Goal: Check status: Check status

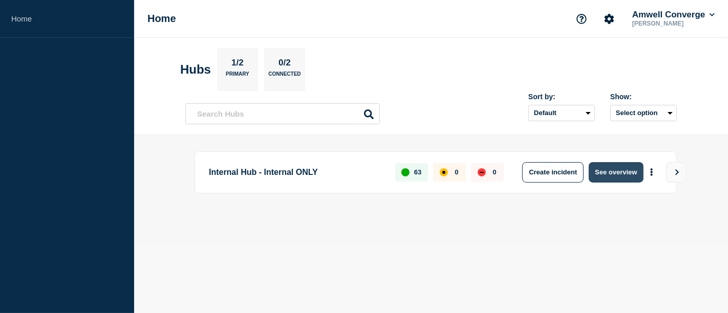
click at [617, 167] on button "See overview" at bounding box center [616, 172] width 54 height 20
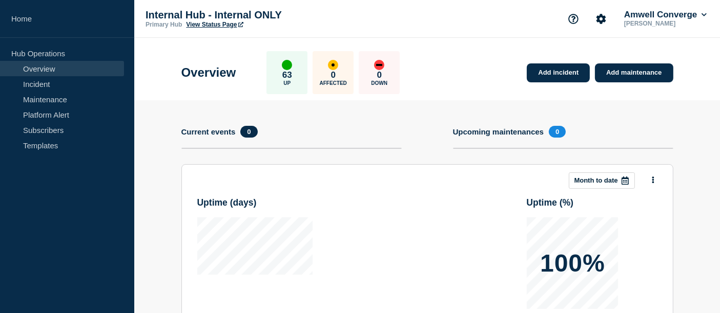
click at [499, 138] on section "Upcoming maintenances 0" at bounding box center [563, 145] width 220 height 38
click at [485, 132] on h4 "Upcoming maintenances" at bounding box center [498, 132] width 91 height 9
click at [51, 96] on link "Maintenance" at bounding box center [62, 99] width 124 height 15
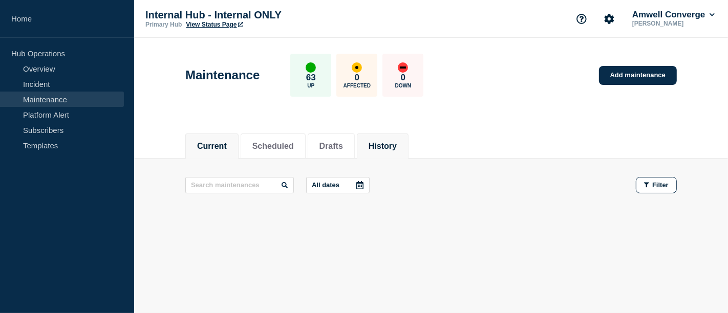
click at [385, 143] on button "History" at bounding box center [383, 146] width 28 height 9
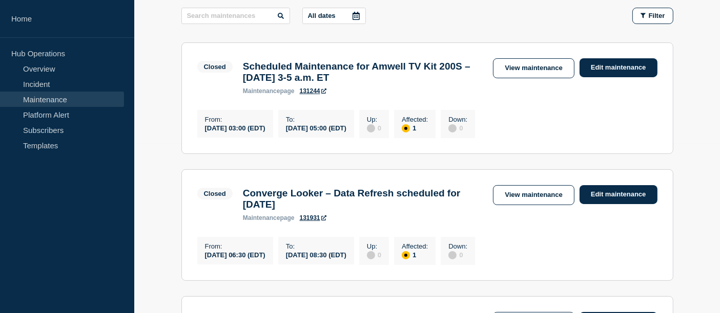
scroll to position [114, 0]
